Goal: Transaction & Acquisition: Purchase product/service

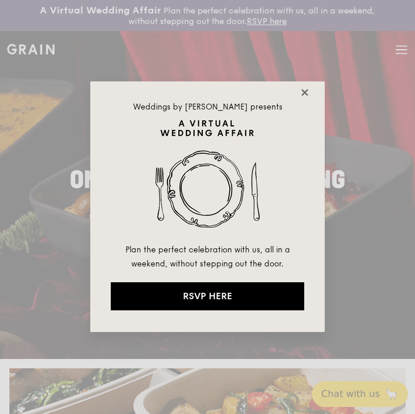
click at [309, 91] on icon at bounding box center [304, 92] width 11 height 11
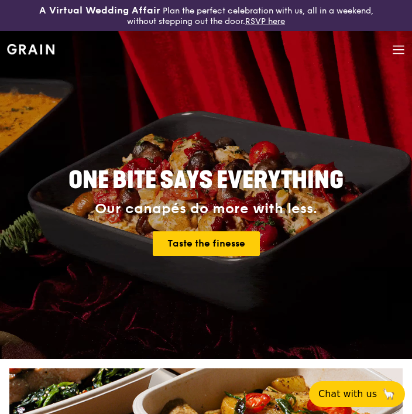
click at [399, 54] on icon at bounding box center [398, 49] width 13 height 13
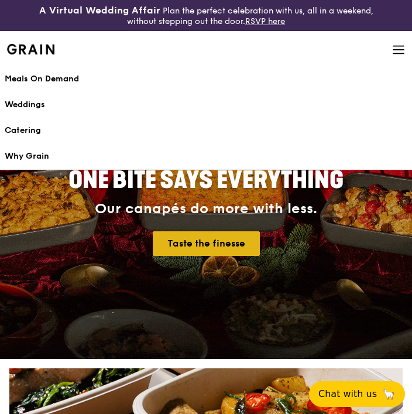
click at [168, 242] on link "Taste the finesse" at bounding box center [206, 243] width 107 height 25
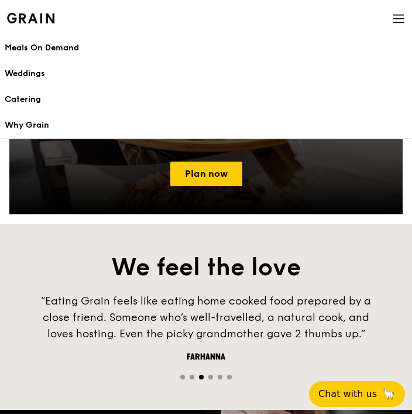
scroll to position [1098, 0]
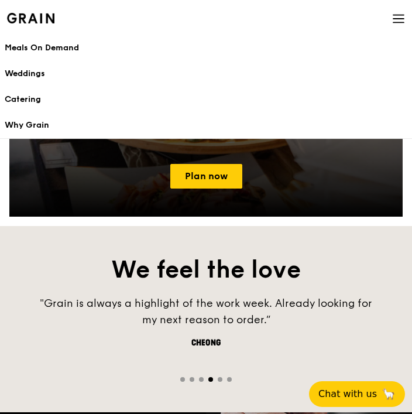
click at [209, 163] on div at bounding box center [206, 61] width 394 height 309
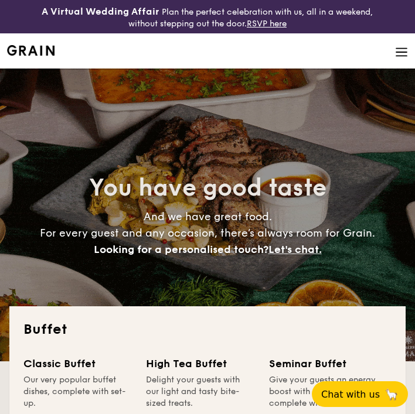
select select
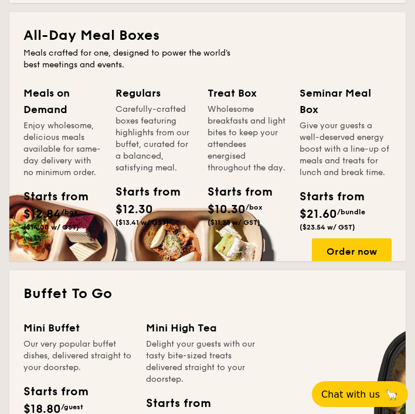
scroll to position [579, 0]
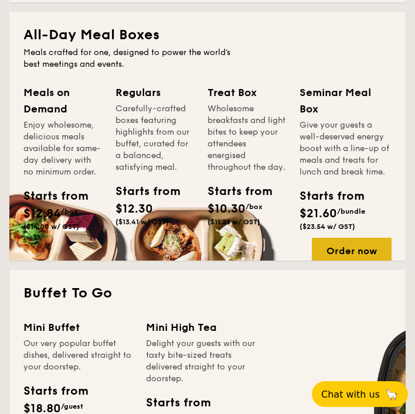
click at [343, 245] on div "Order now" at bounding box center [352, 251] width 80 height 26
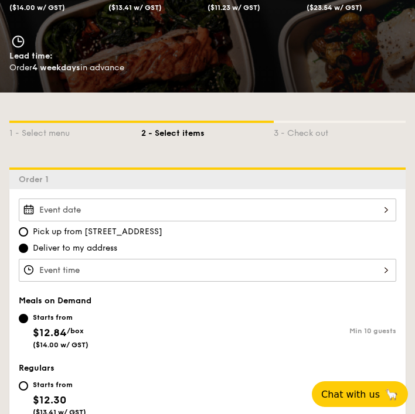
scroll to position [336, 0]
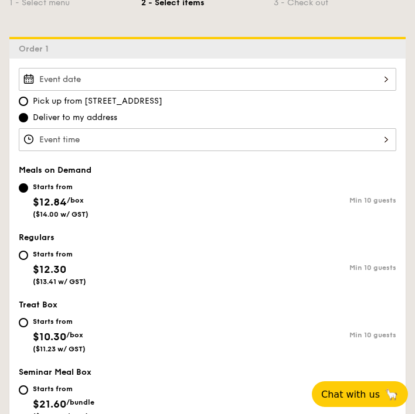
click at [247, 71] on div at bounding box center [207, 79] width 377 height 23
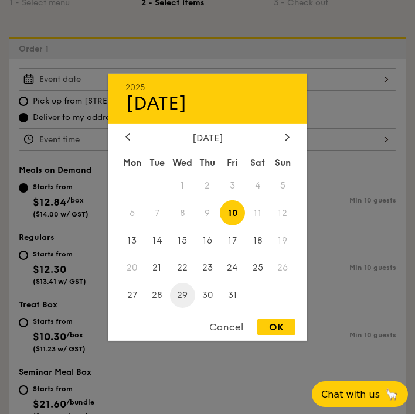
click at [185, 299] on span "29" at bounding box center [182, 295] width 25 height 25
click at [270, 327] on div "OK" at bounding box center [276, 327] width 38 height 16
type input "Oct 29, 2025"
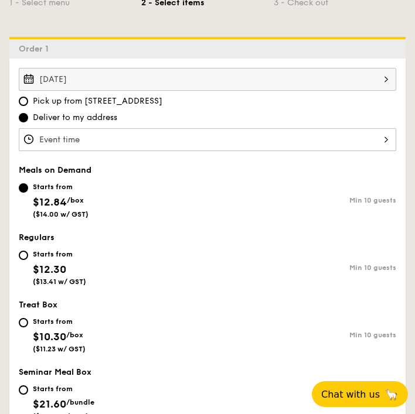
click at [213, 142] on div at bounding box center [207, 139] width 377 height 23
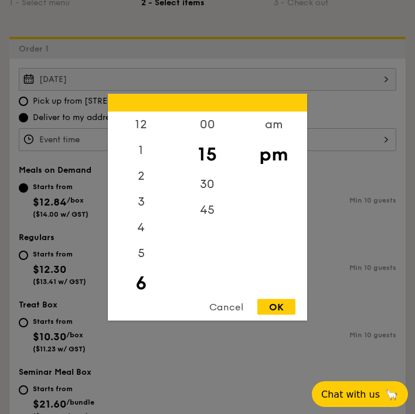
scroll to position [26, 0]
click at [141, 127] on div "1" at bounding box center [141, 128] width 66 height 34
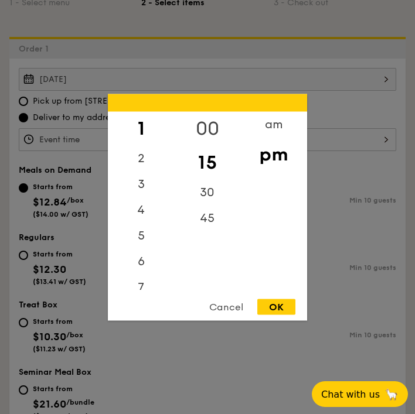
click at [198, 131] on div "00" at bounding box center [207, 128] width 66 height 34
click at [280, 308] on div "OK" at bounding box center [276, 307] width 38 height 16
type input "1:00PM"
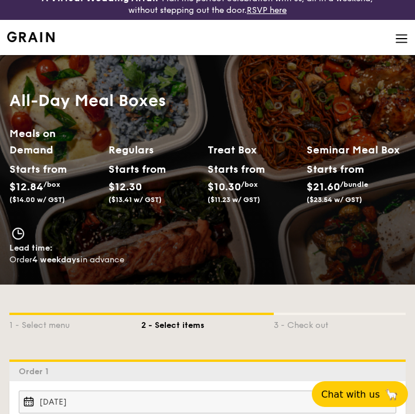
scroll to position [0, 0]
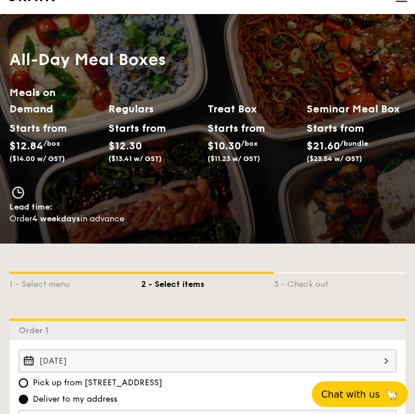
select select
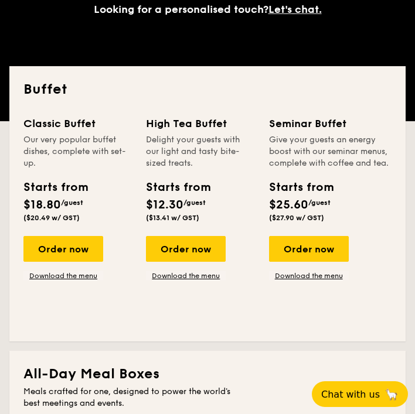
scroll to position [241, 0]
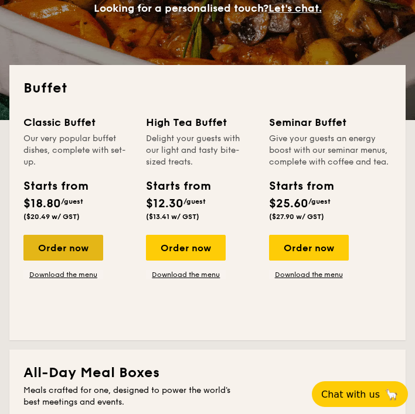
click at [74, 252] on div "Order now" at bounding box center [63, 248] width 80 height 26
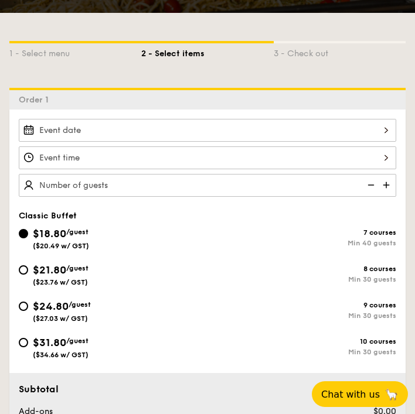
scroll to position [284, 0]
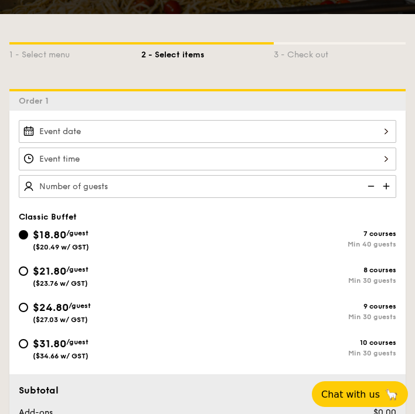
click at [49, 316] on span "($27.03 w/ GST)" at bounding box center [60, 320] width 55 height 8
click at [28, 312] on input "$24.80 /guest ($27.03 w/ GST) 9 courses Min 30 guests" at bounding box center [23, 307] width 9 height 9
radio input "true"
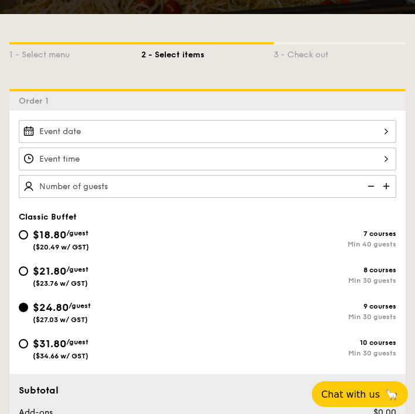
radio input "true"
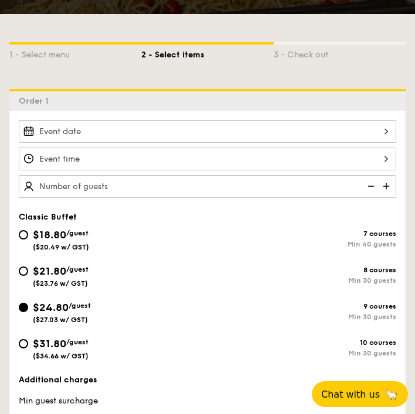
click at [82, 121] on div at bounding box center [207, 131] width 377 height 23
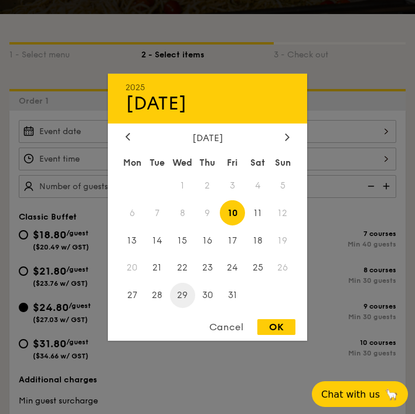
click at [177, 295] on span "29" at bounding box center [182, 295] width 25 height 25
click at [267, 327] on div "OK" at bounding box center [276, 327] width 38 height 16
type input "Oct 29, 2025"
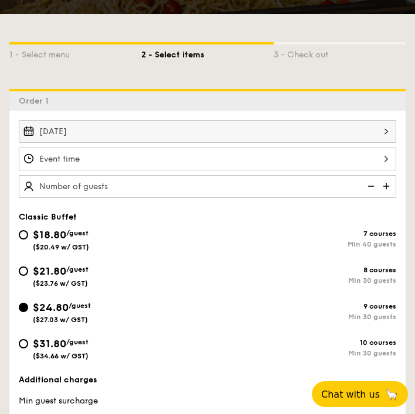
click at [196, 165] on div at bounding box center [207, 159] width 377 height 23
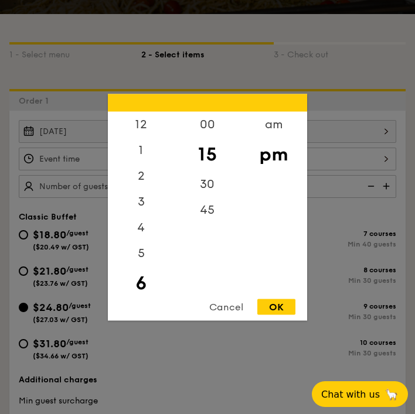
scroll to position [26, 0]
click at [145, 122] on div "1" at bounding box center [141, 128] width 66 height 34
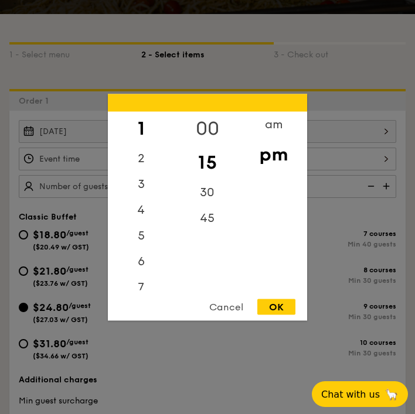
click at [214, 128] on div "00" at bounding box center [207, 128] width 66 height 34
click at [275, 305] on div "OK" at bounding box center [276, 307] width 38 height 16
type input "1:00PM"
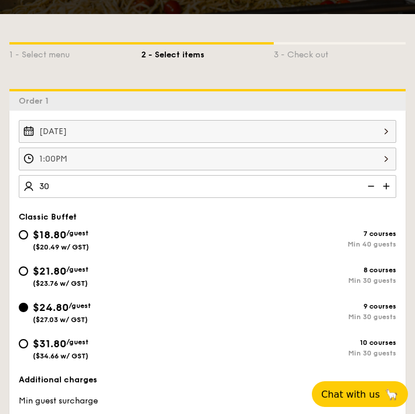
type input "30 guests"
click at [214, 276] on div "Min 30 guests" at bounding box center [301, 280] width 189 height 8
click at [28, 276] on input "$21.80 /guest ($23.76 w/ GST) 8 courses Min 30 guests" at bounding box center [23, 271] width 9 height 9
radio input "true"
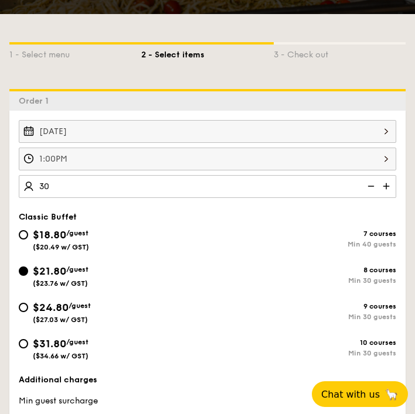
radio input "true"
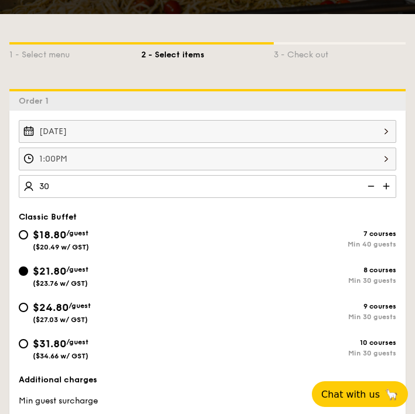
radio input "true"
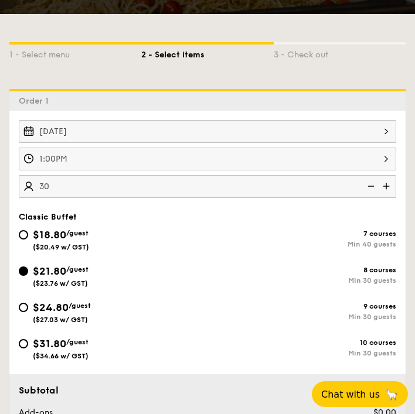
click at [180, 302] on div "$24.80 /guest ($27.03 w/ GST)" at bounding box center [113, 311] width 189 height 25
click at [28, 303] on input "$24.80 /guest ($27.03 w/ GST) 9 courses Min 30 guests" at bounding box center [23, 307] width 9 height 9
radio input "true"
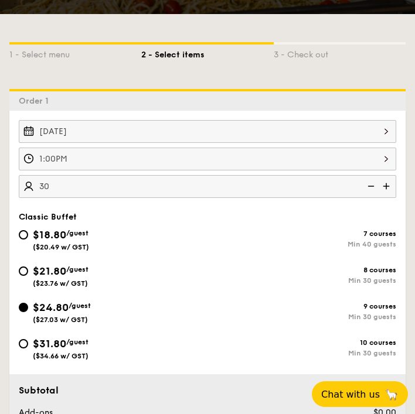
radio input "true"
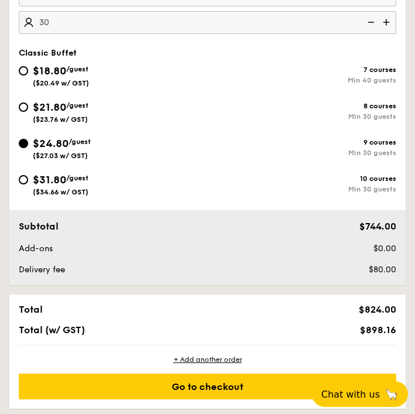
scroll to position [445, 0]
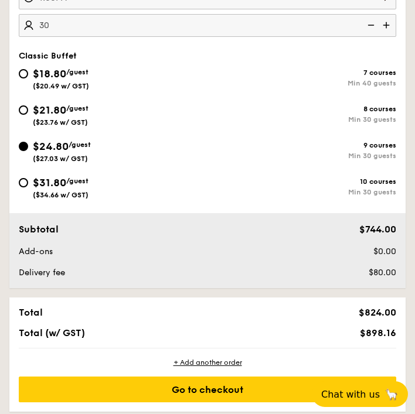
click at [76, 106] on span "/guest" at bounding box center [77, 108] width 22 height 8
click at [28, 106] on input "$21.80 /guest ($23.76 w/ GST) 8 courses Min 30 guests" at bounding box center [23, 109] width 9 height 9
radio input "true"
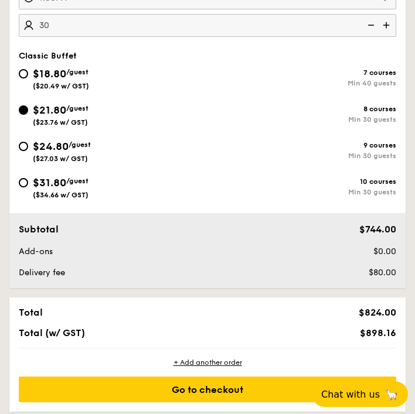
radio input "true"
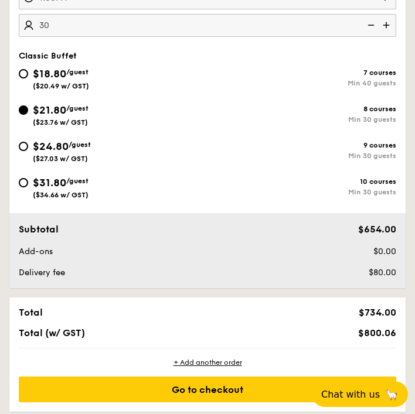
click at [73, 152] on div "$24.80 /guest ($27.03 w/ GST)" at bounding box center [62, 150] width 58 height 25
click at [28, 151] on input "$24.80 /guest ($27.03 w/ GST) 9 courses Min 30 guests" at bounding box center [23, 146] width 9 height 9
radio input "true"
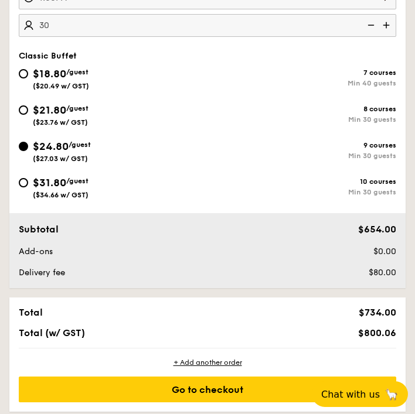
radio input "true"
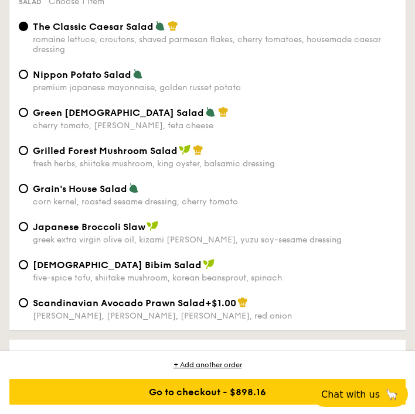
scroll to position [904, 0]
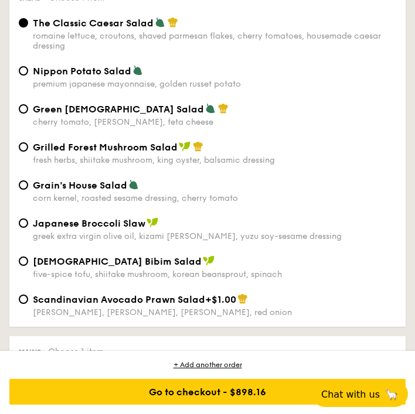
click at [125, 147] on span "Grilled Forest Mushroom Salad" at bounding box center [105, 147] width 145 height 11
click at [28, 147] on input "Grilled Forest Mushroom Salad fresh herbs, shiitake mushroom, king oyster, bals…" at bounding box center [23, 146] width 9 height 9
radio input "true"
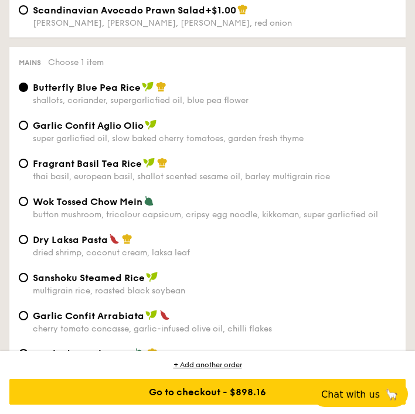
scroll to position [1202, 0]
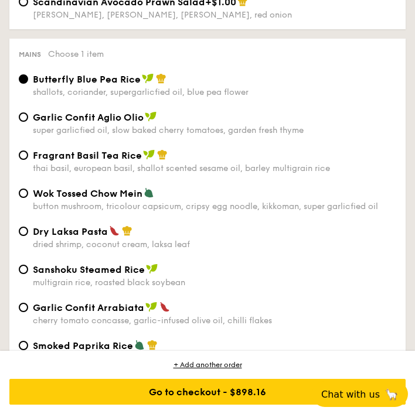
click at [91, 312] on span "Garlic Confit Arrabiata" at bounding box center [88, 307] width 111 height 11
click at [28, 312] on input "Garlic Confit Arrabiata cherry tomato concasse, garlic-infused olive oil, chill…" at bounding box center [23, 307] width 9 height 9
radio input "true"
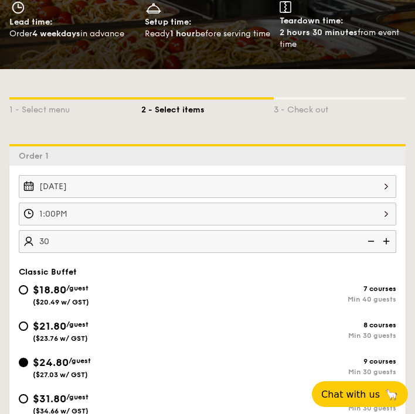
scroll to position [232, 0]
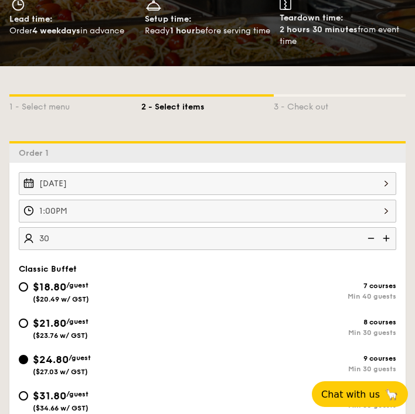
click at [74, 297] on span "($20.49 w/ GST)" at bounding box center [61, 299] width 56 height 8
click at [28, 292] on input "$18.80 /guest ($20.49 w/ GST) 7 courses Min 40 guests" at bounding box center [23, 286] width 9 height 9
radio input "true"
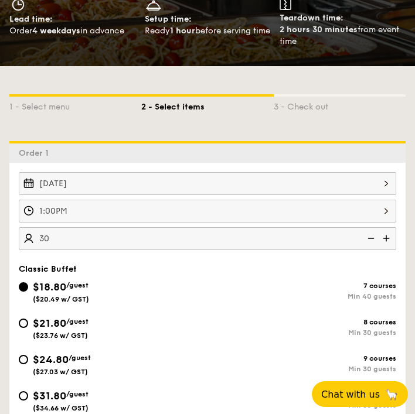
radio input "true"
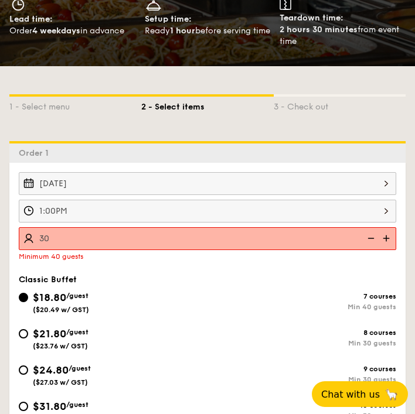
click at [64, 344] on span "($23.76 w/ GST)" at bounding box center [60, 346] width 55 height 8
click at [28, 339] on input "$21.80 /guest ($23.76 w/ GST) 8 courses Min 30 guests" at bounding box center [23, 333] width 9 height 9
radio input "true"
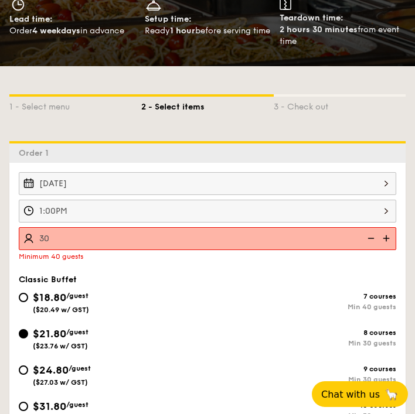
radio input "true"
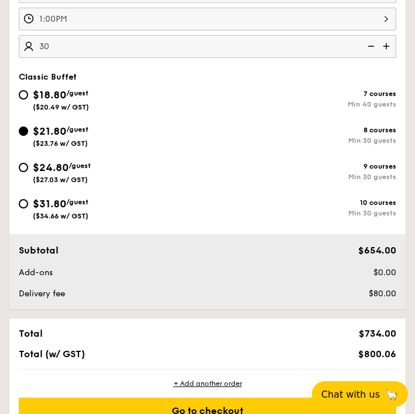
scroll to position [423, 0]
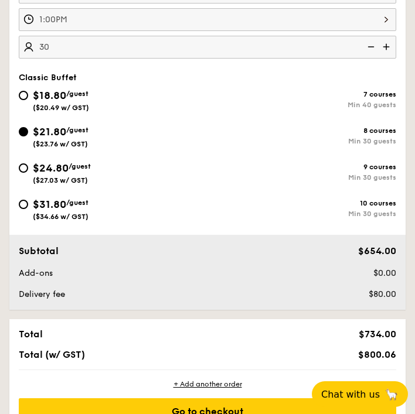
click at [72, 186] on div "$24.80 /guest ($27.03 w/ GST) 9 courses Min 30 guests" at bounding box center [207, 176] width 387 height 32
click at [69, 175] on div "$24.80 /guest ($27.03 w/ GST)" at bounding box center [62, 172] width 58 height 25
click at [28, 173] on input "$24.80 /guest ($27.03 w/ GST) 9 courses Min 30 guests" at bounding box center [23, 167] width 9 height 9
radio input "true"
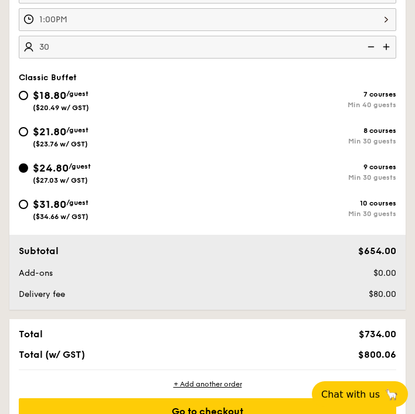
radio input "true"
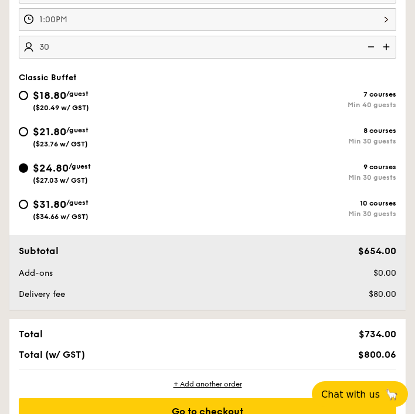
radio input "true"
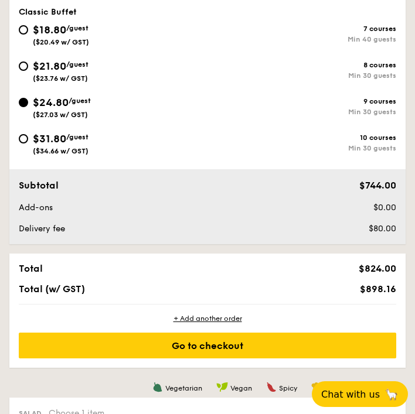
scroll to position [343, 0]
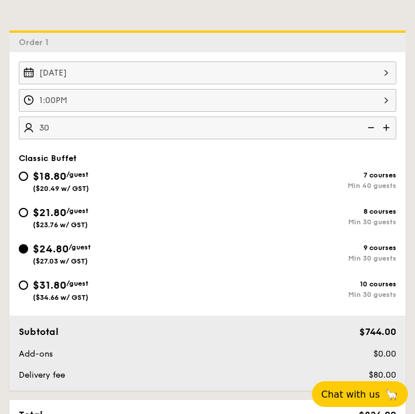
click at [52, 213] on span "$21.80" at bounding box center [49, 212] width 33 height 13
click at [28, 213] on input "$21.80 /guest ($23.76 w/ GST) 8 courses Min 30 guests" at bounding box center [23, 212] width 9 height 9
radio input "true"
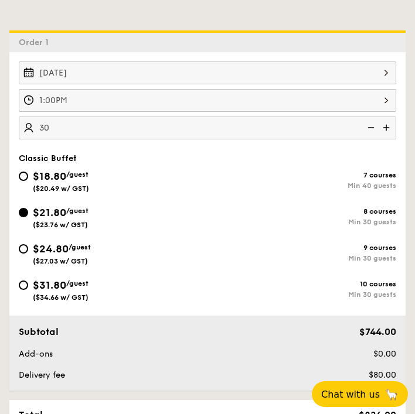
radio input "true"
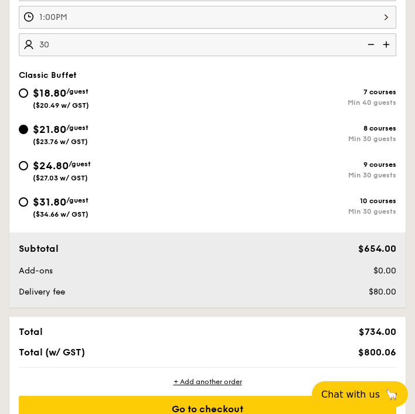
scroll to position [429, 0]
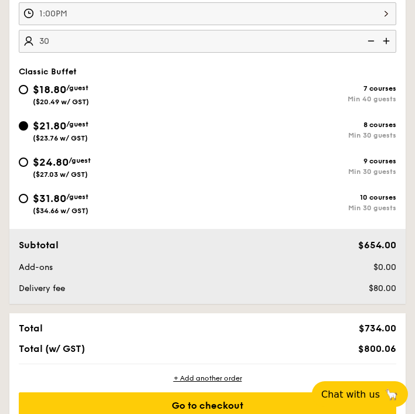
click at [59, 168] on span "$24.80" at bounding box center [51, 162] width 36 height 13
click at [28, 167] on input "$24.80 /guest ($27.03 w/ GST) 9 courses Min 30 guests" at bounding box center [23, 162] width 9 height 9
radio input "true"
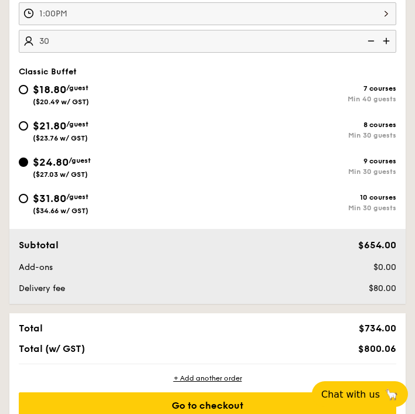
radio input "true"
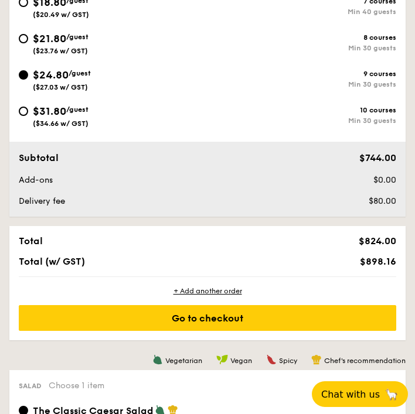
scroll to position [519, 0]
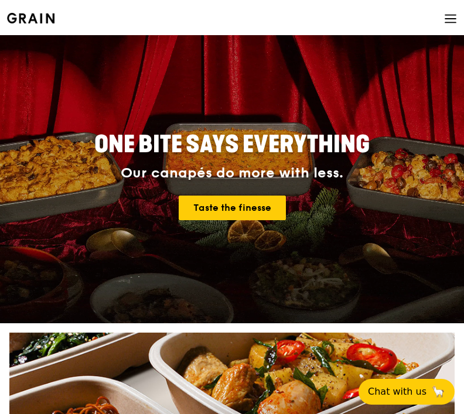
scroll to position [38, 0]
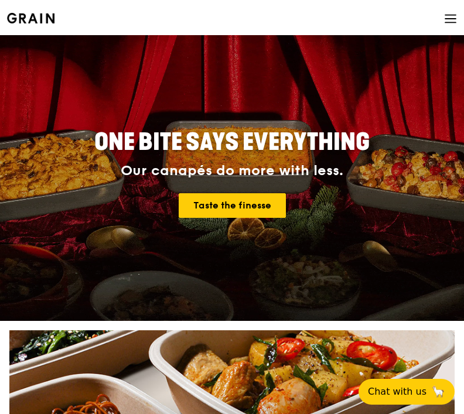
click at [453, 27] on span at bounding box center [450, 20] width 13 height 40
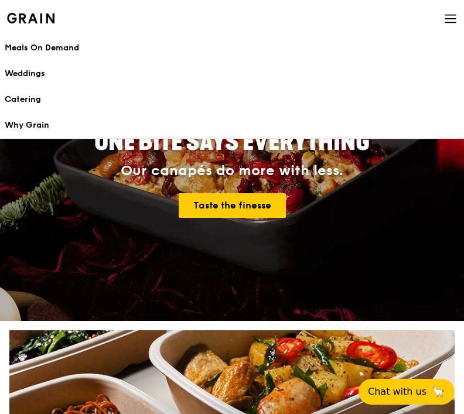
click at [98, 105] on link "Catering" at bounding box center [232, 100] width 455 height 26
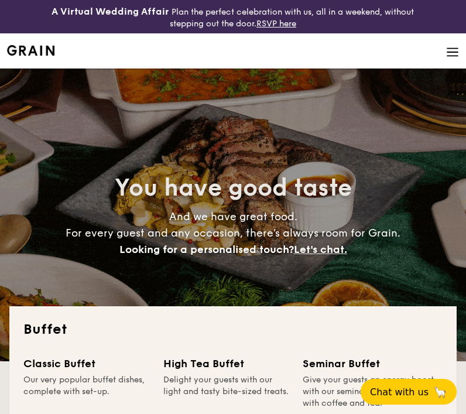
select select
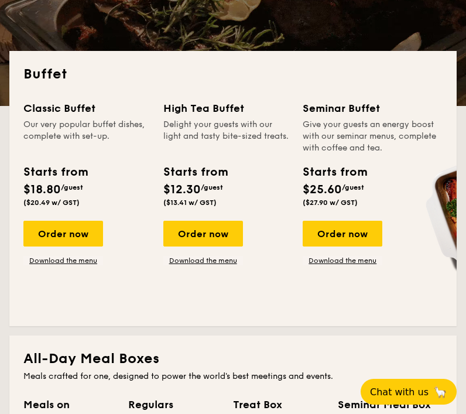
scroll to position [322, 0]
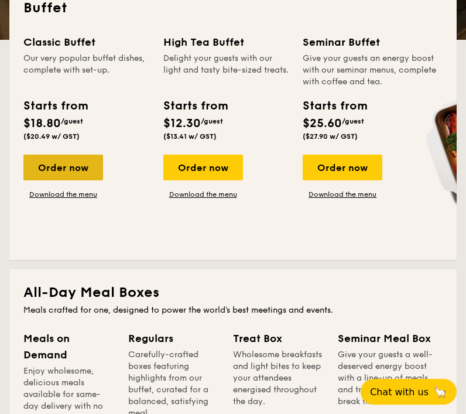
click at [70, 170] on div "Order now" at bounding box center [63, 168] width 80 height 26
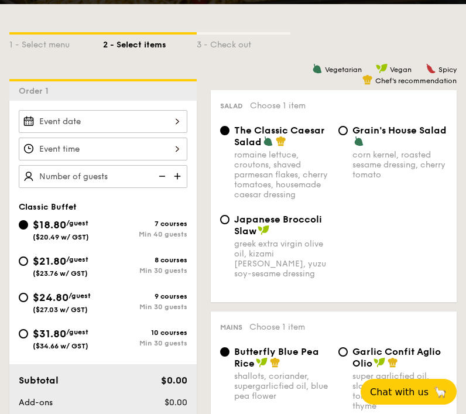
scroll to position [324, 0]
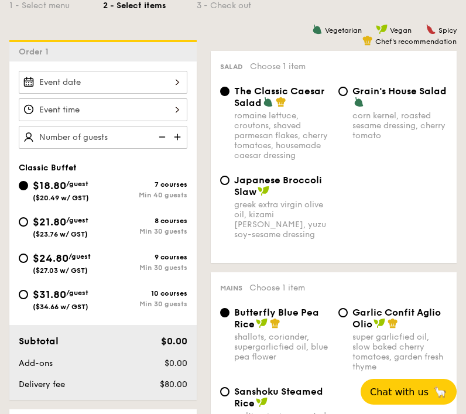
click at [107, 230] on div "Min 30 guests" at bounding box center [145, 231] width 84 height 8
click at [28, 227] on input "$21.80 /guest ($23.76 w/ GST) 8 courses Min 30 guests" at bounding box center [23, 221] width 9 height 9
radio input "true"
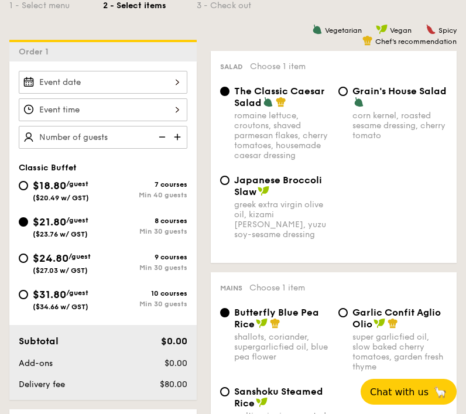
radio input "true"
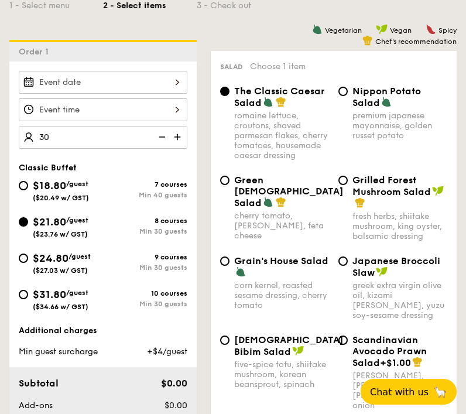
type input "30 guests"
click at [139, 83] on div at bounding box center [103, 82] width 169 height 23
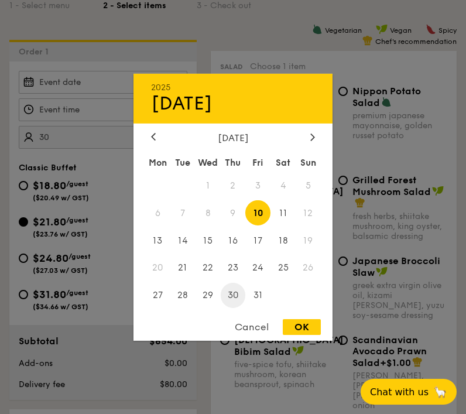
click at [232, 293] on span "30" at bounding box center [233, 295] width 25 height 25
click at [300, 330] on div "OK" at bounding box center [302, 327] width 38 height 16
type input "Oct 30, 2025"
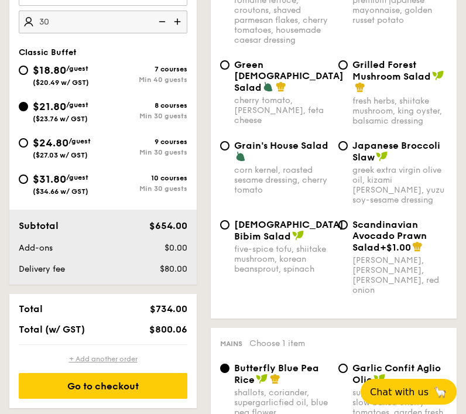
scroll to position [445, 0]
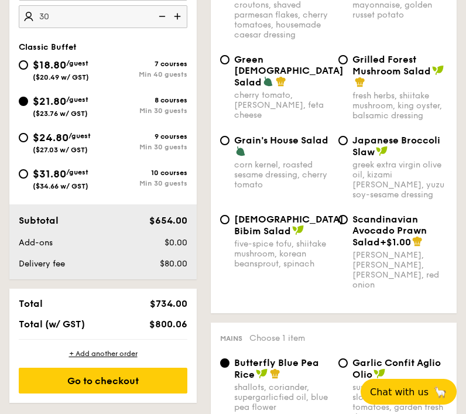
click at [91, 153] on div "$24.80 /guest ($27.03 w/ GST)" at bounding box center [62, 141] width 58 height 25
click at [28, 142] on input "$24.80 /guest ($27.03 w/ GST) 9 courses Min 30 guests" at bounding box center [23, 137] width 9 height 9
radio input "true"
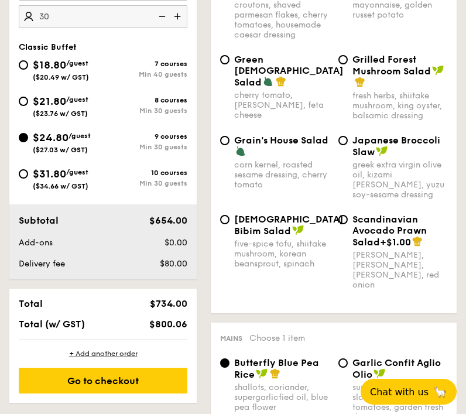
radio input "true"
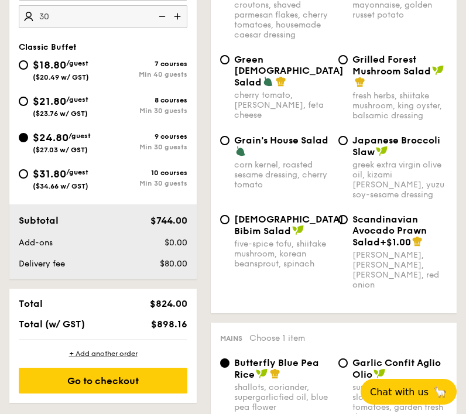
click at [129, 101] on div "8 courses" at bounding box center [145, 100] width 84 height 8
click at [28, 101] on input "$21.80 /guest ($23.76 w/ GST) 8 courses Min 30 guests" at bounding box center [23, 101] width 9 height 9
radio input "true"
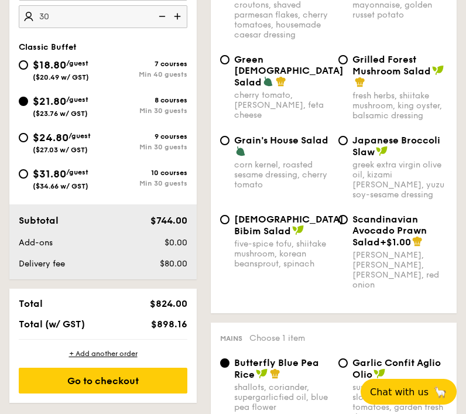
radio input "true"
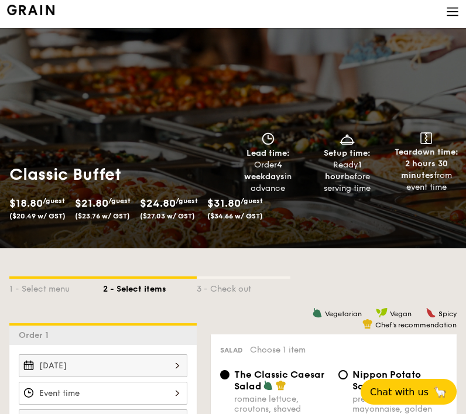
scroll to position [42, 0]
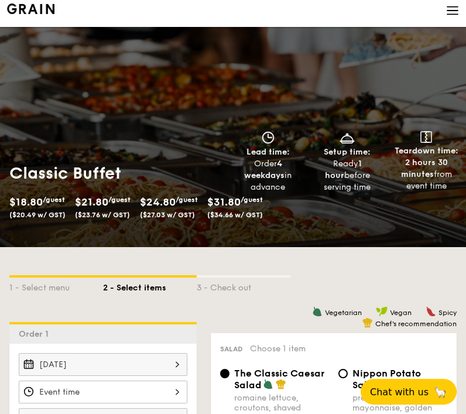
click at [460, 16] on nav "Meals On Demand Weddings Catering Why Grain Plan now" at bounding box center [233, 9] width 466 height 35
click at [459, 15] on img at bounding box center [452, 10] width 13 height 13
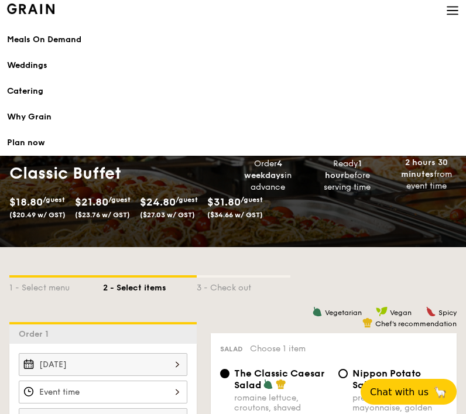
click at [42, 44] on div "Meals On Demand" at bounding box center [233, 40] width 452 height 12
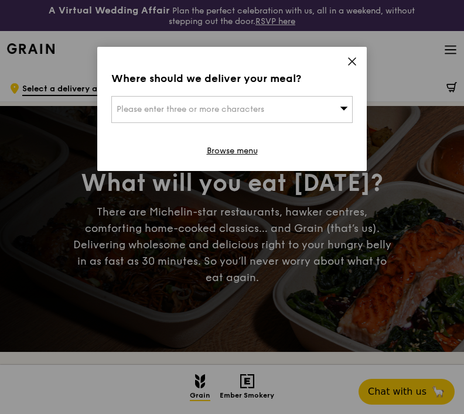
click at [302, 117] on div "Please enter three or more characters" at bounding box center [231, 109] width 241 height 27
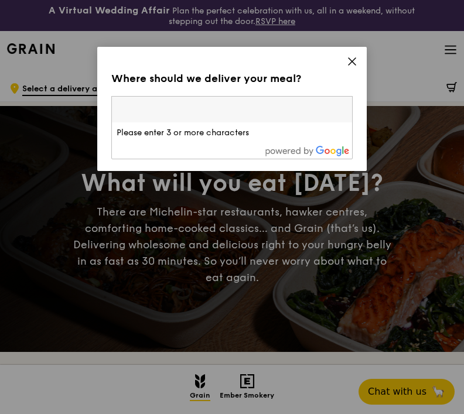
click at [278, 133] on li "Please enter 3 or more characters" at bounding box center [232, 132] width 240 height 21
click at [289, 117] on input "search" at bounding box center [232, 110] width 240 height 26
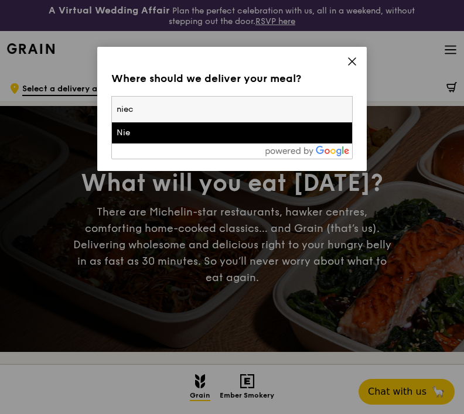
type input "niec"
click at [290, 137] on div "Nie" at bounding box center [232, 133] width 231 height 12
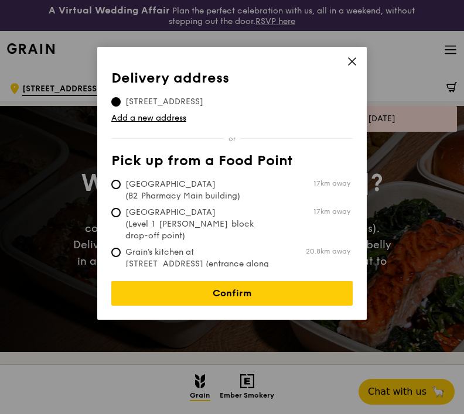
click at [354, 56] on div "Delivery address Pick up from a Food Point Delivery address 1 Nanyang Walk, 637…" at bounding box center [231, 183] width 269 height 273
click at [351, 61] on icon at bounding box center [352, 61] width 7 height 7
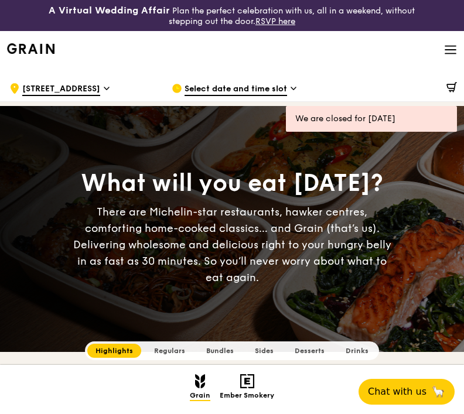
click at [154, 10] on h3 "A Virtual Wedding Affair" at bounding box center [109, 11] width 121 height 12
click at [29, 50] on img at bounding box center [30, 48] width 47 height 11
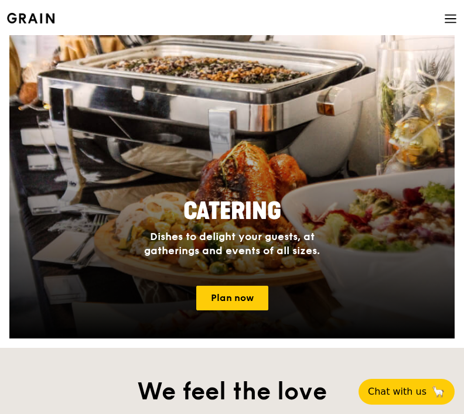
scroll to position [995, 0]
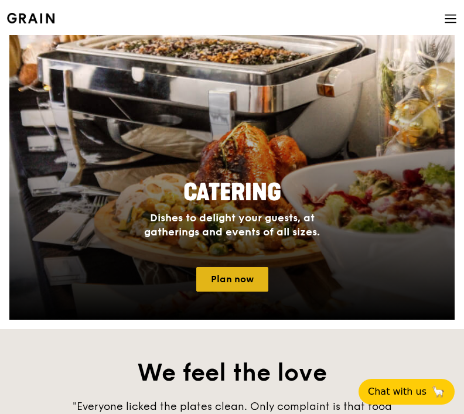
click at [231, 289] on link "Plan now" at bounding box center [232, 279] width 72 height 25
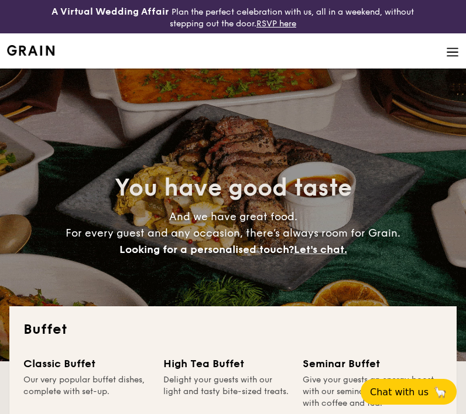
select select
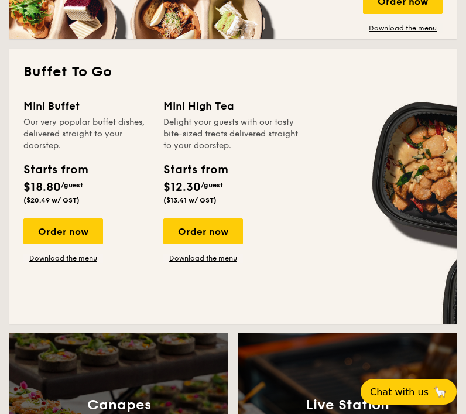
scroll to position [832, 0]
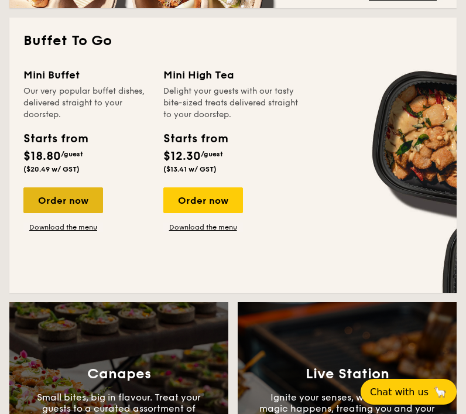
click at [77, 200] on div "Order now" at bounding box center [63, 200] width 80 height 26
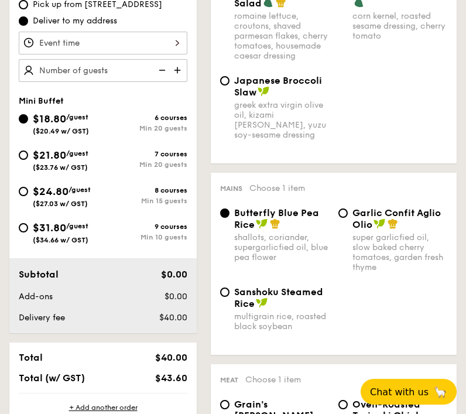
scroll to position [422, 0]
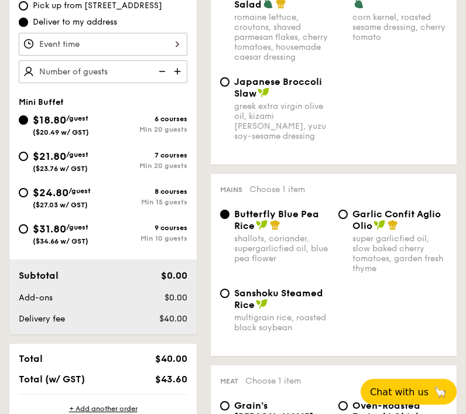
click at [105, 247] on div "$31.80 /guest ($34.66 w/ GST) 9 courses Min 10 guests" at bounding box center [103, 237] width 178 height 32
click at [96, 234] on div "$31.80 /guest ($34.66 w/ GST)" at bounding box center [61, 233] width 84 height 25
click at [28, 234] on input "$31.80 /guest ($34.66 w/ GST) 9 courses Min 10 guests" at bounding box center [23, 228] width 9 height 9
radio input "true"
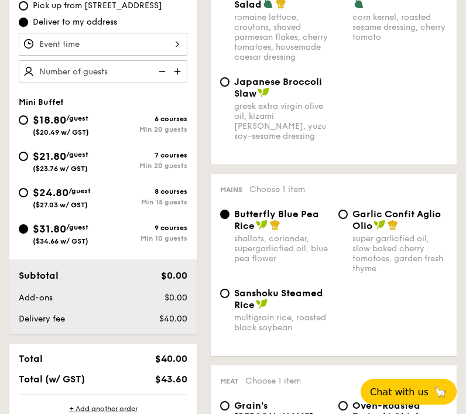
radio input "true"
radio input "false"
radio input "true"
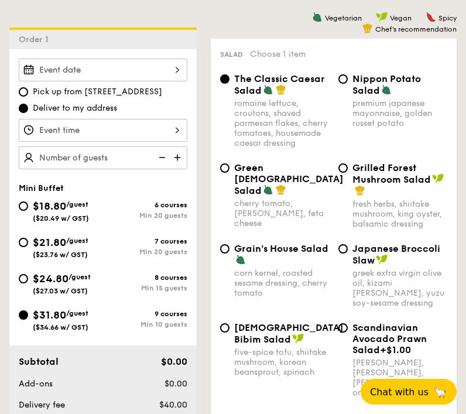
scroll to position [340, 0]
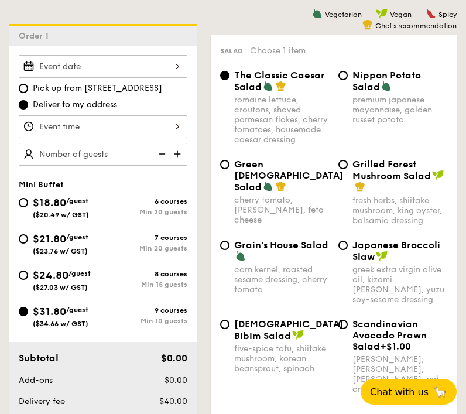
select select
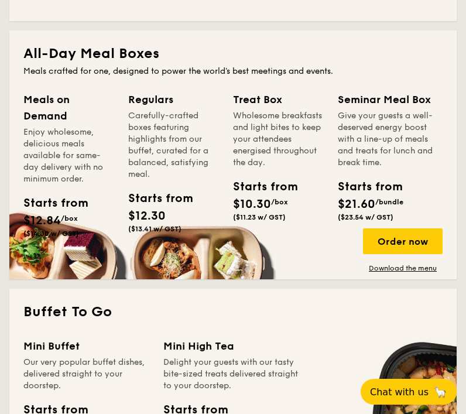
scroll to position [576, 0]
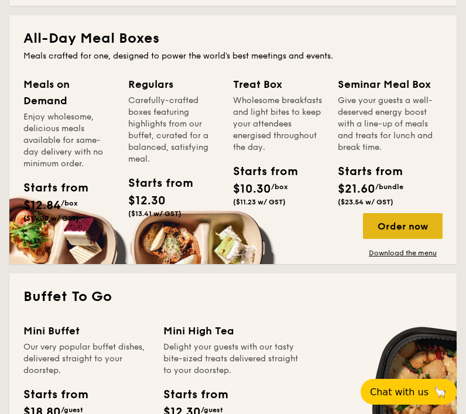
click at [391, 223] on div "Order now" at bounding box center [403, 226] width 80 height 26
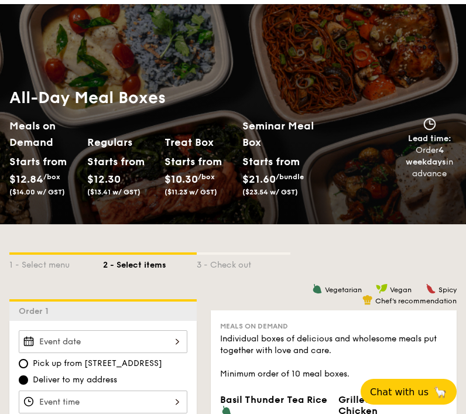
scroll to position [37, 0]
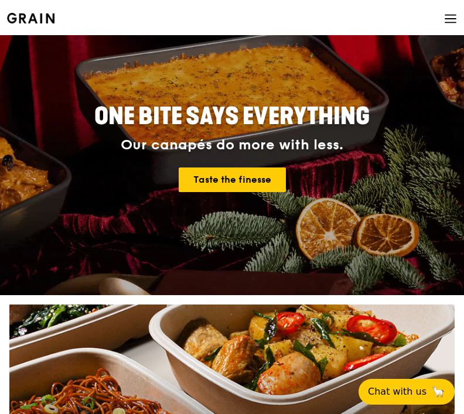
scroll to position [72, 0]
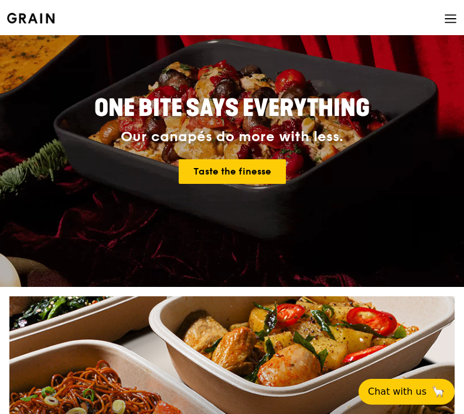
click at [457, 21] on div "Grain logo Meals On Demand Weddings Catering Why Grain Contact us" at bounding box center [232, 20] width 464 height 40
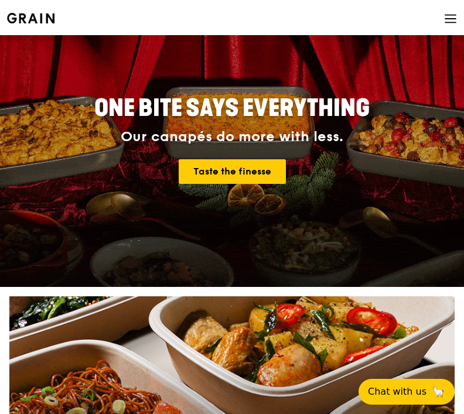
click at [450, 20] on icon at bounding box center [450, 18] width 13 height 13
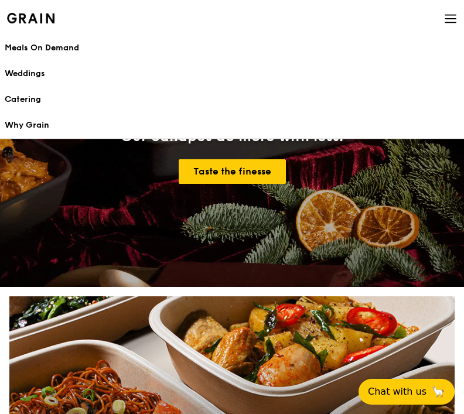
click at [104, 98] on div "Catering" at bounding box center [232, 100] width 455 height 12
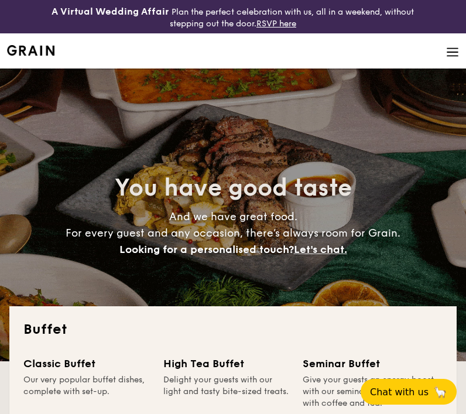
select select
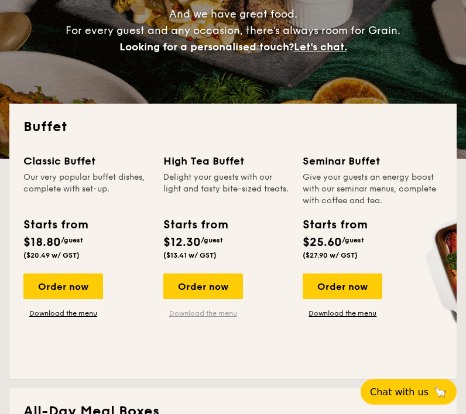
scroll to position [211, 0]
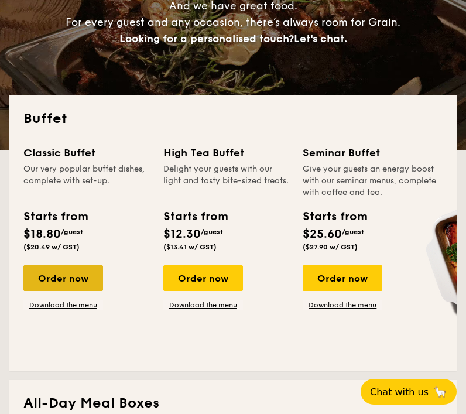
click at [49, 284] on div "Order now" at bounding box center [63, 278] width 80 height 26
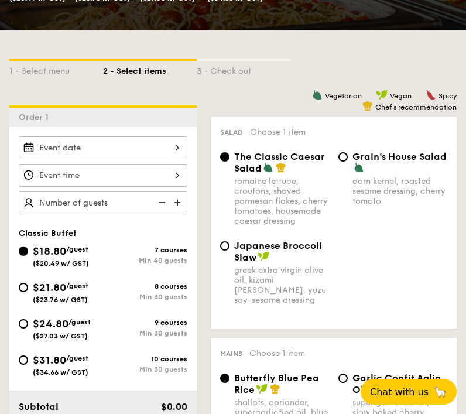
scroll to position [370, 0]
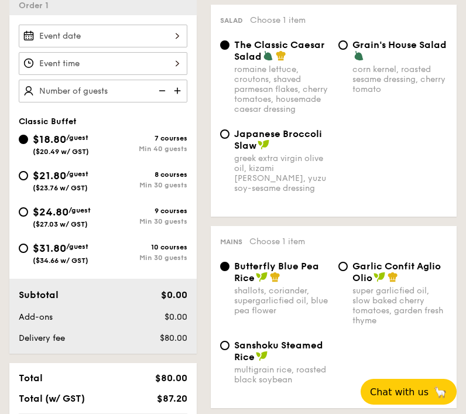
click at [98, 218] on div "$24.80 /guest ($27.03 w/ GST)" at bounding box center [61, 216] width 84 height 25
click at [28, 217] on input "$24.80 /guest ($27.03 w/ GST) 9 courses Min 30 guests" at bounding box center [23, 211] width 9 height 9
radio input "true"
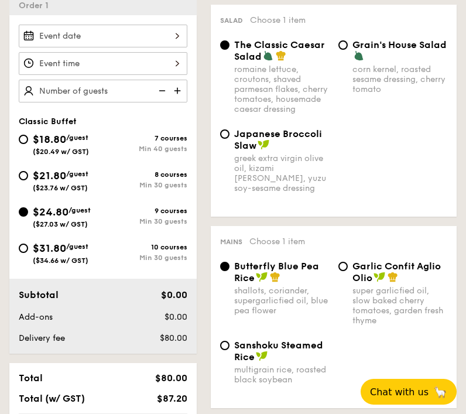
radio input "true"
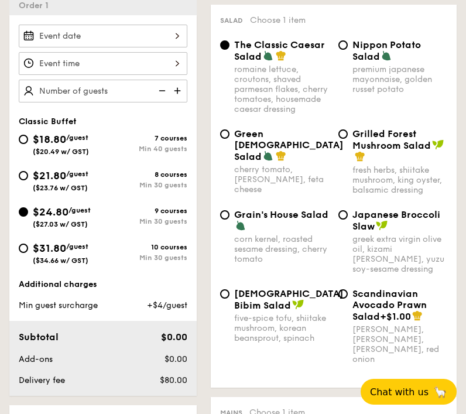
click at [110, 183] on div "Min 30 guests" at bounding box center [145, 185] width 84 height 8
click at [28, 180] on input "$21.80 /guest ($23.76 w/ GST) 8 courses Min 30 guests" at bounding box center [23, 175] width 9 height 9
radio input "true"
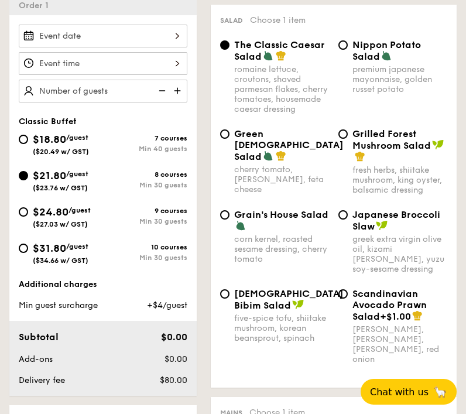
radio input "true"
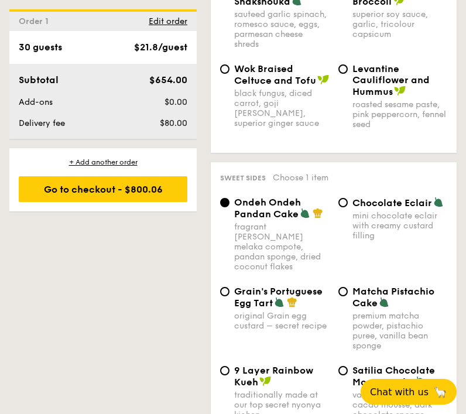
scroll to position [2413, 0]
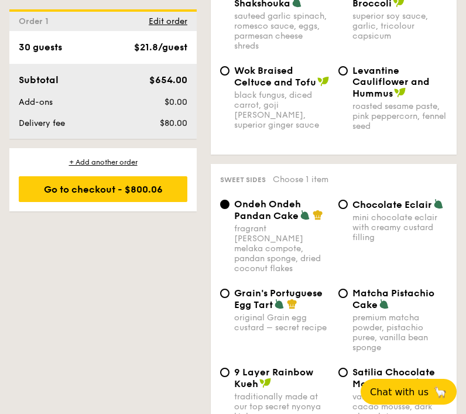
type input "30 guests"
